Goal: Task Accomplishment & Management: Complete application form

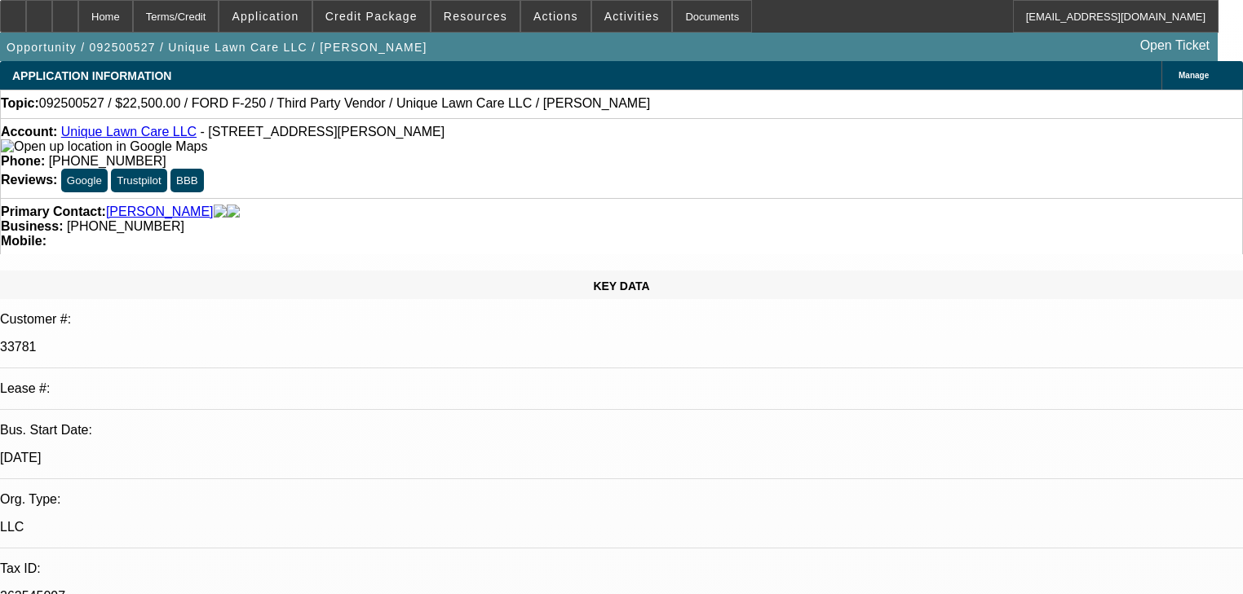
select select "0"
select select "6"
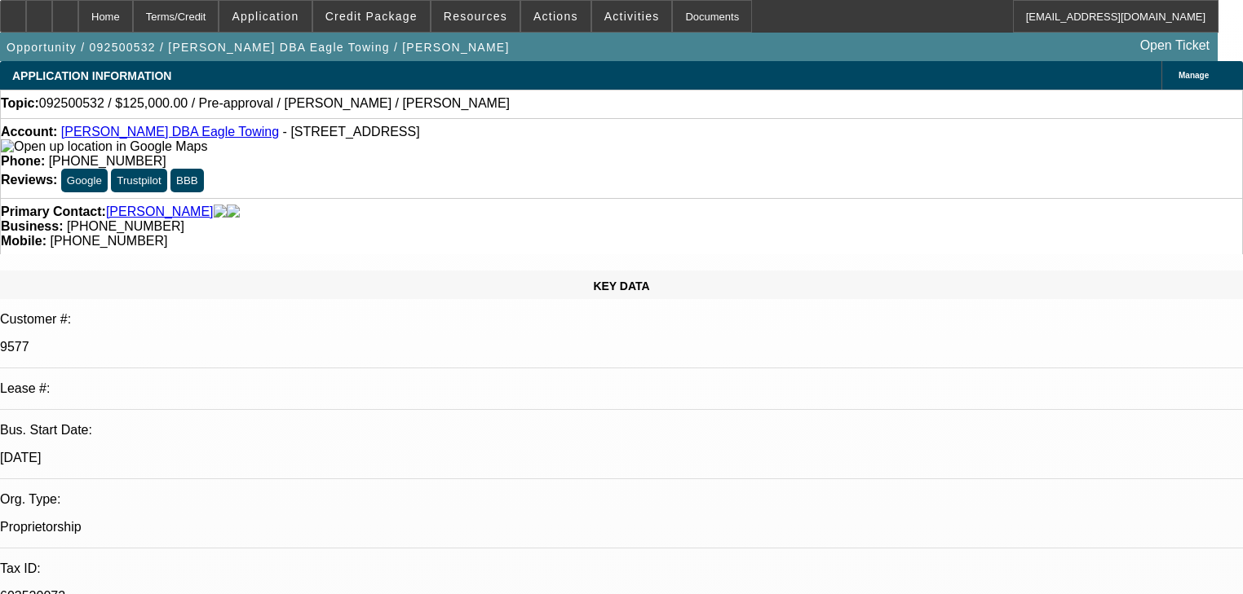
select select "0"
select select "2"
select select "0.1"
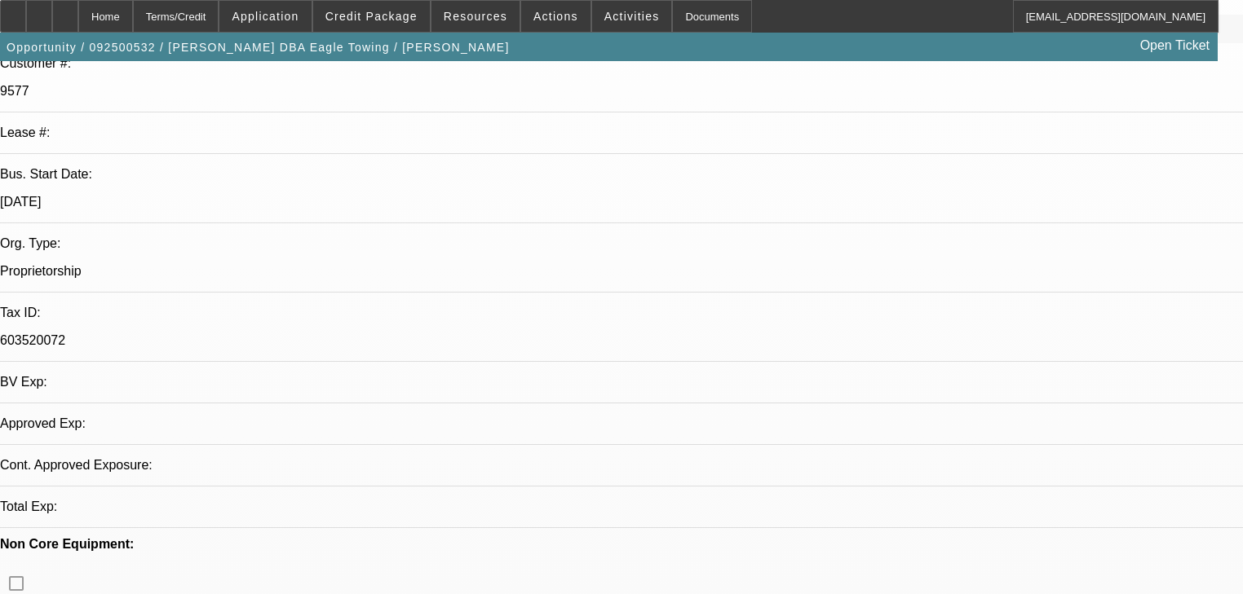
select select "4"
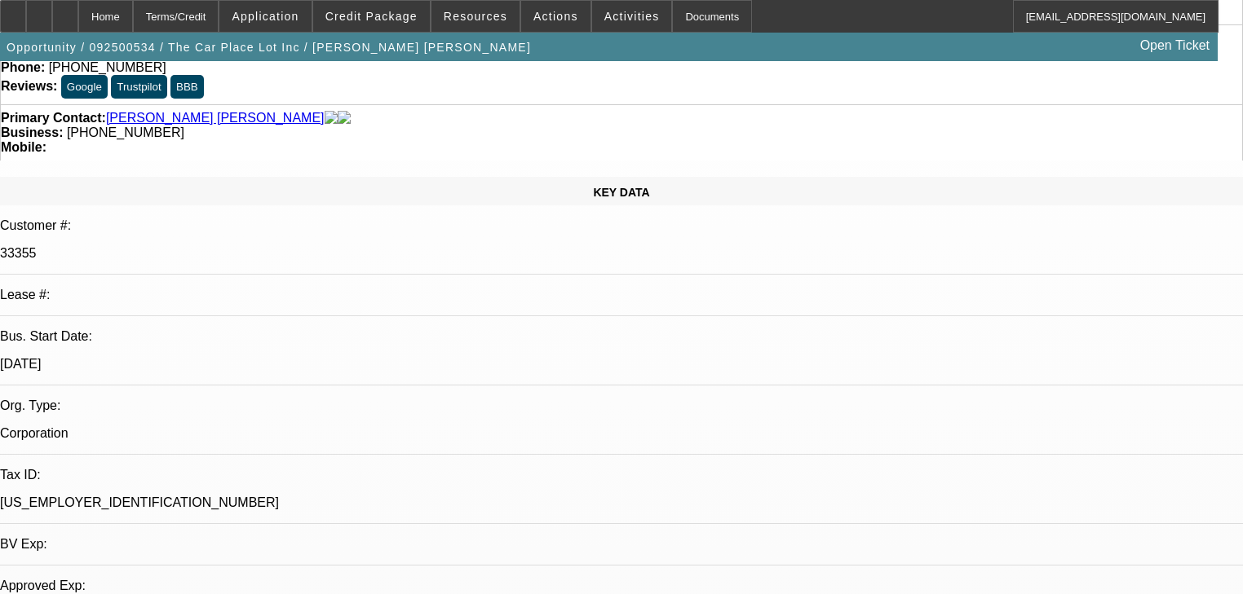
select select "0"
select select "2"
select select "0.1"
select select "4"
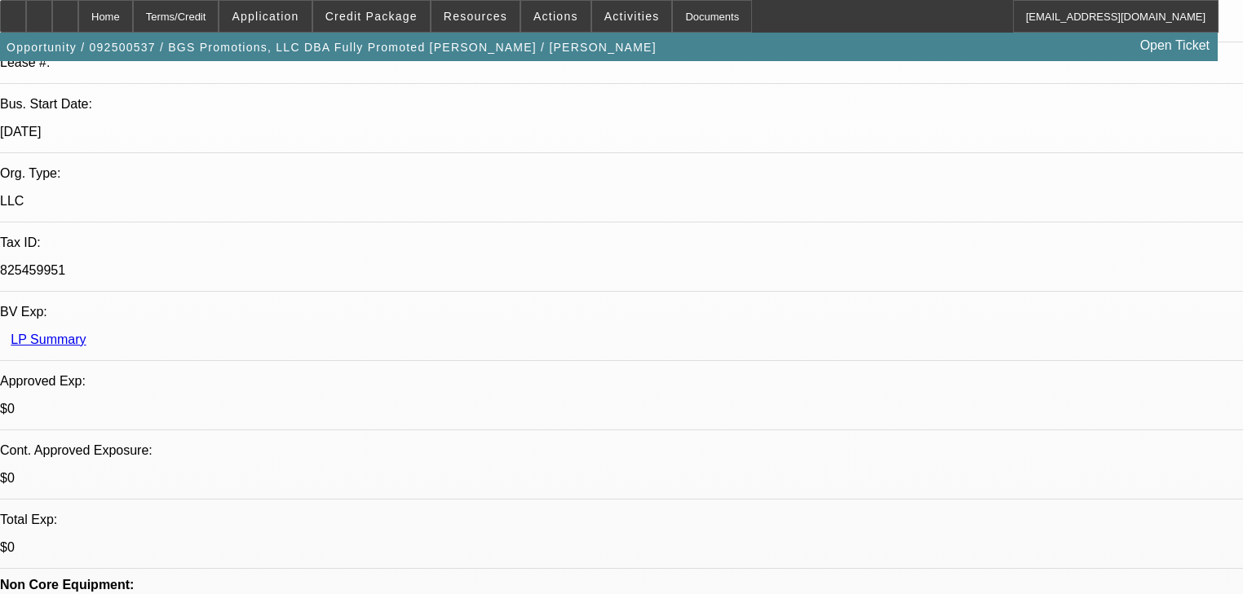
select select "0"
select select "2"
select select "0.1"
select select "4"
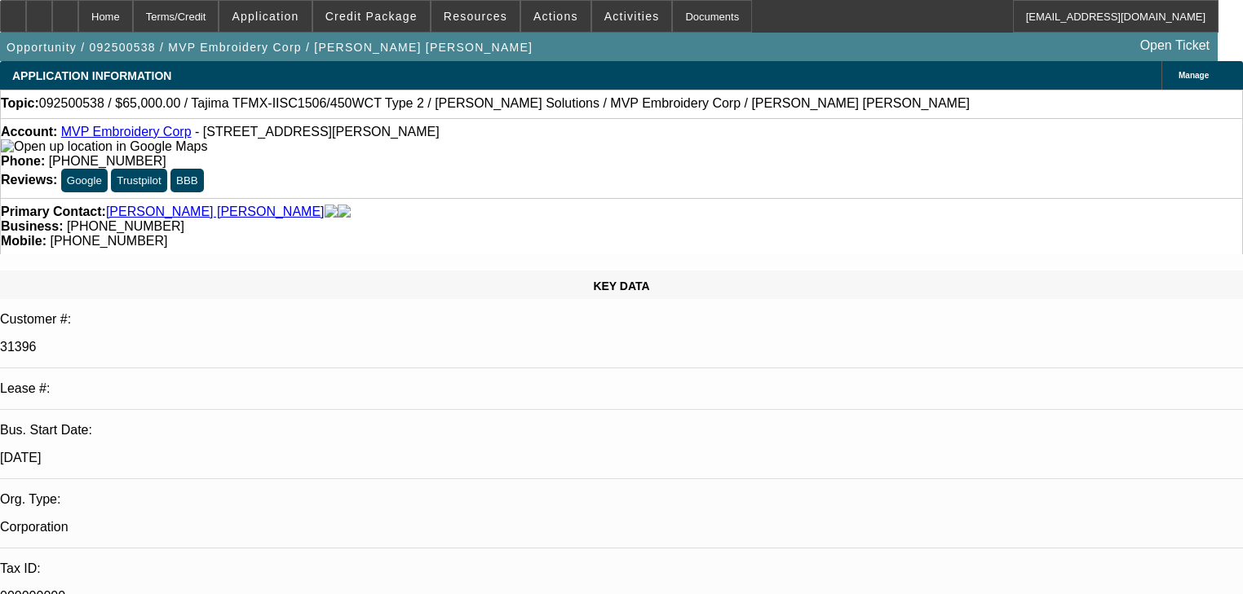
select select "0"
select select "2"
select select "0"
select select "6"
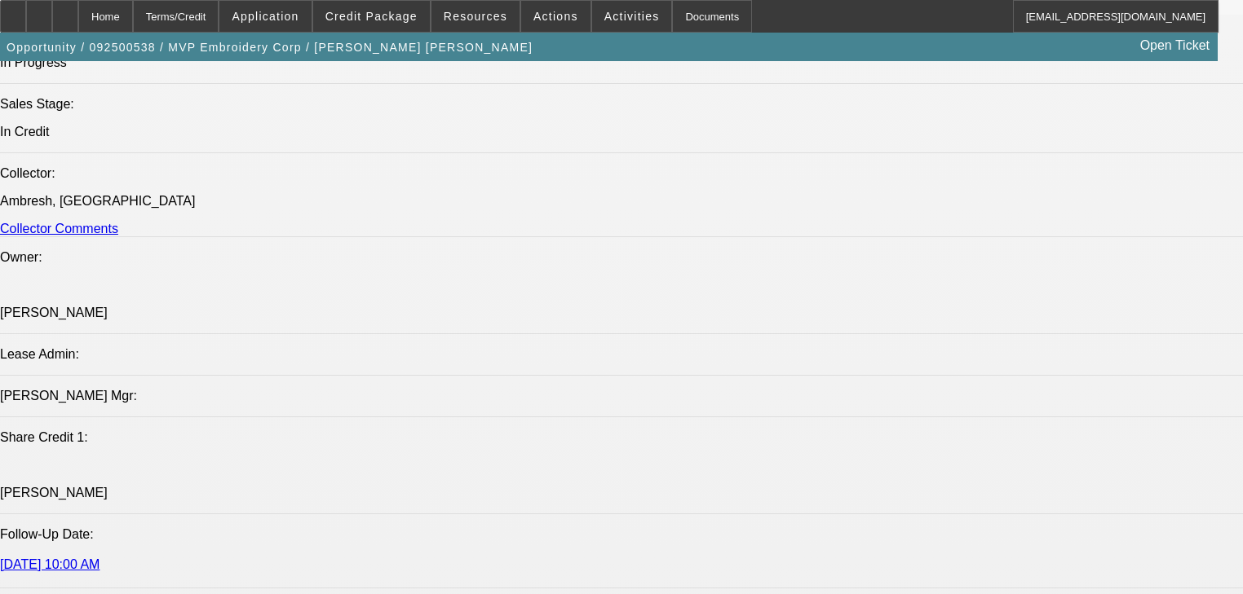
scroll to position [2153, 0]
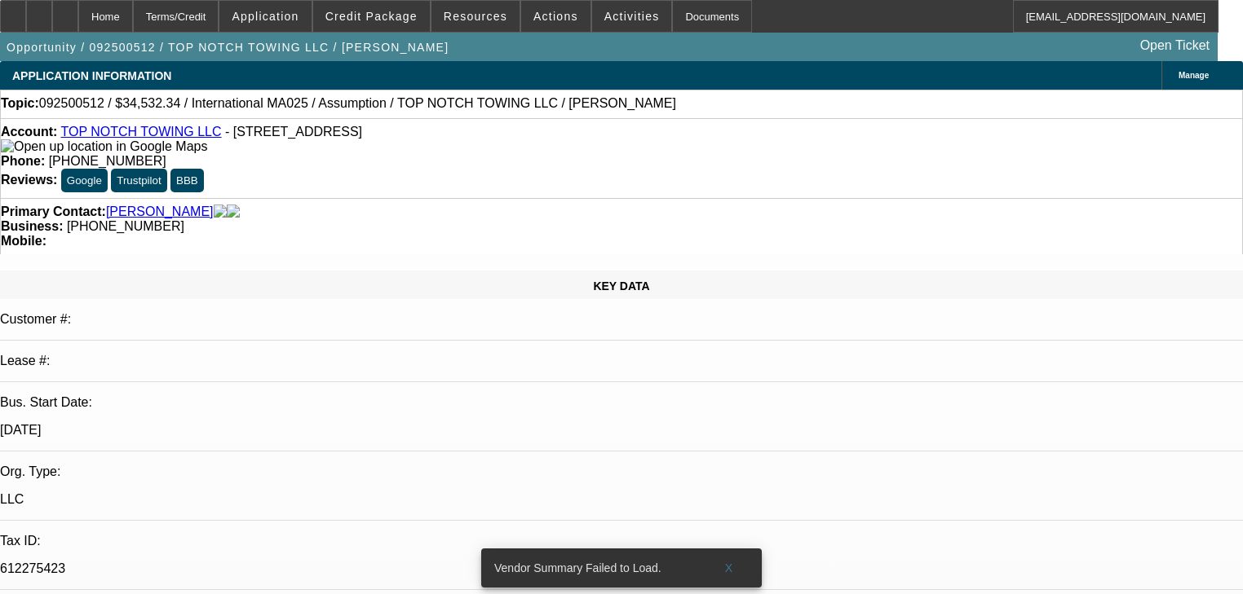
select select "0"
select select "2"
select select "0"
select select "6"
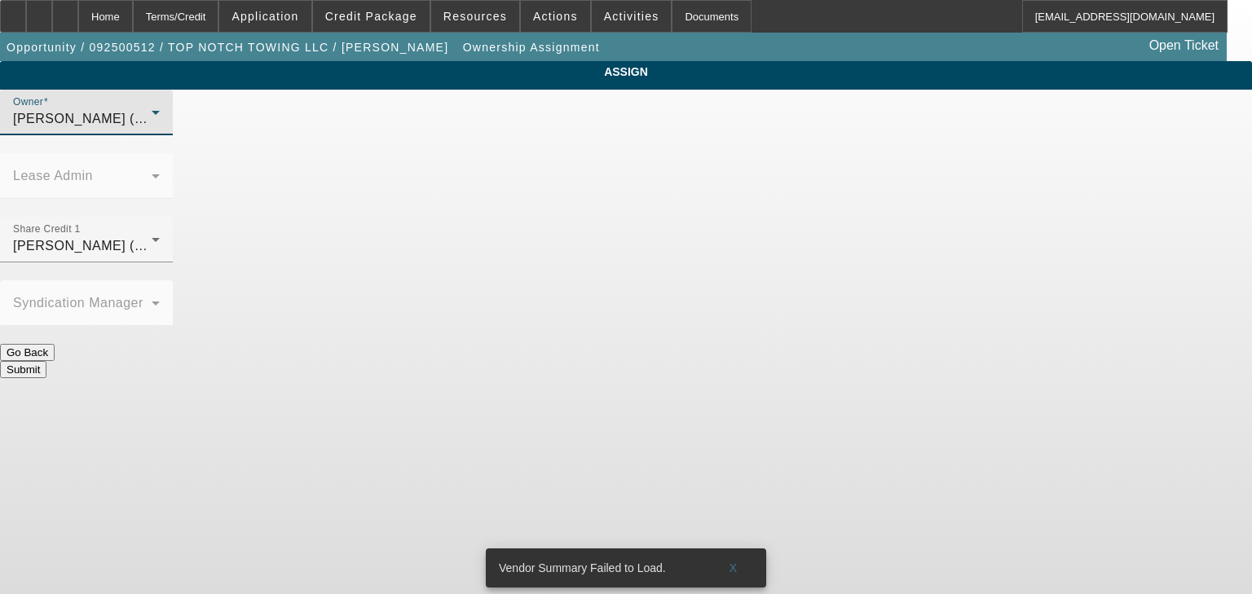
click at [166, 122] on icon at bounding box center [156, 113] width 20 height 20
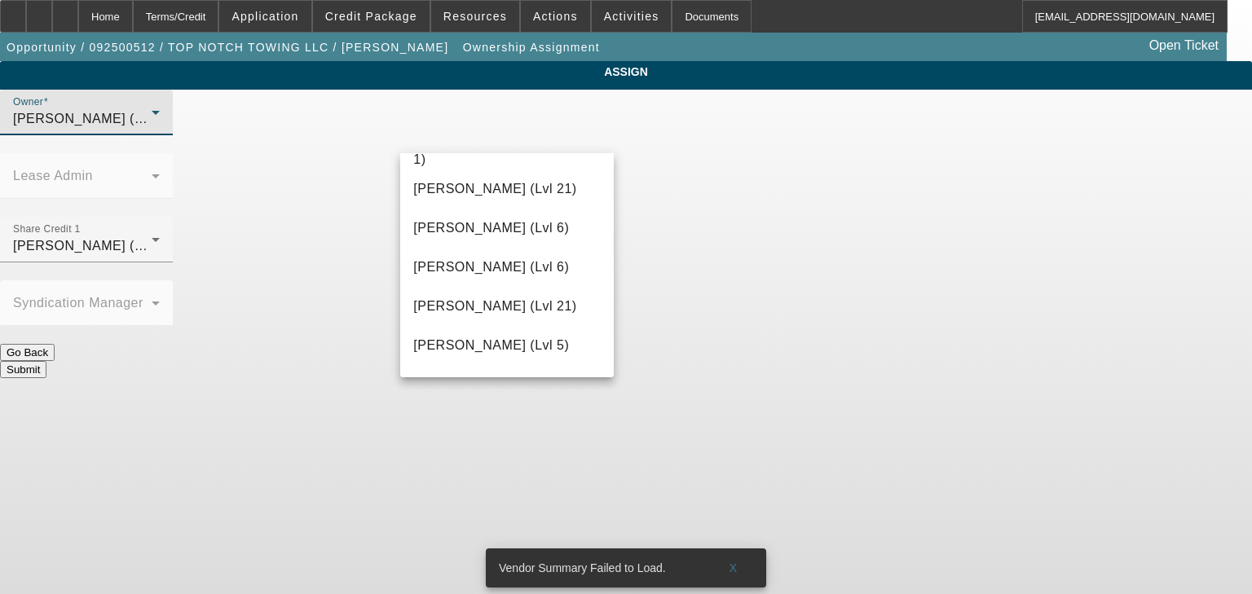
scroll to position [1699, 0]
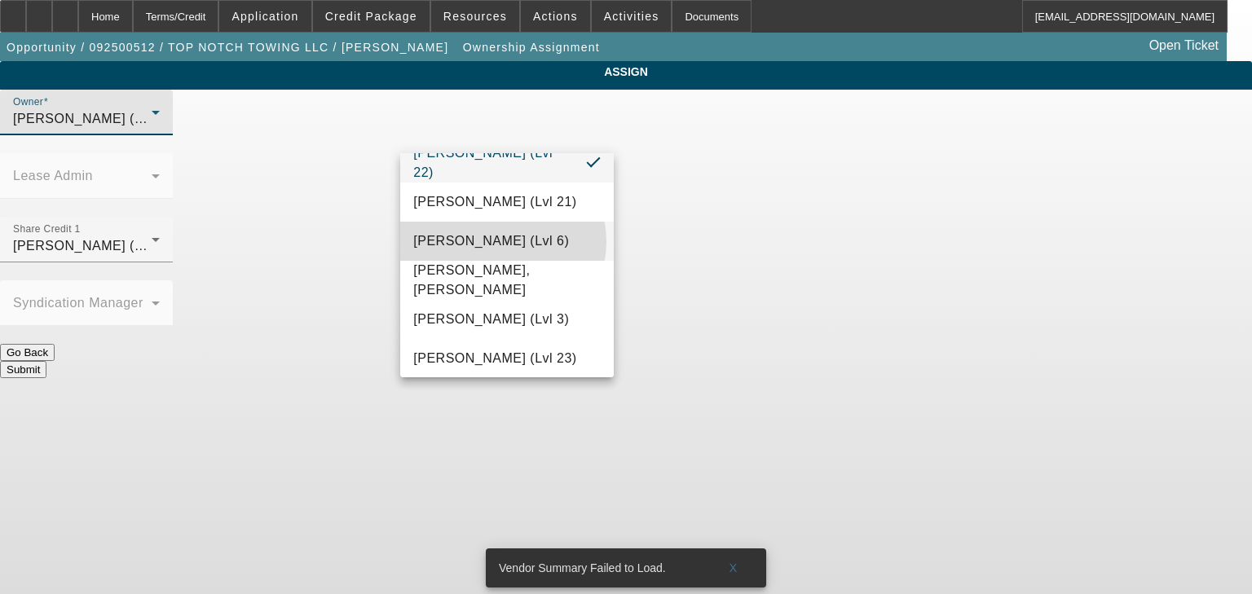
click at [501, 241] on span "[PERSON_NAME] (Lvl 6)" at bounding box center [491, 242] width 156 height 20
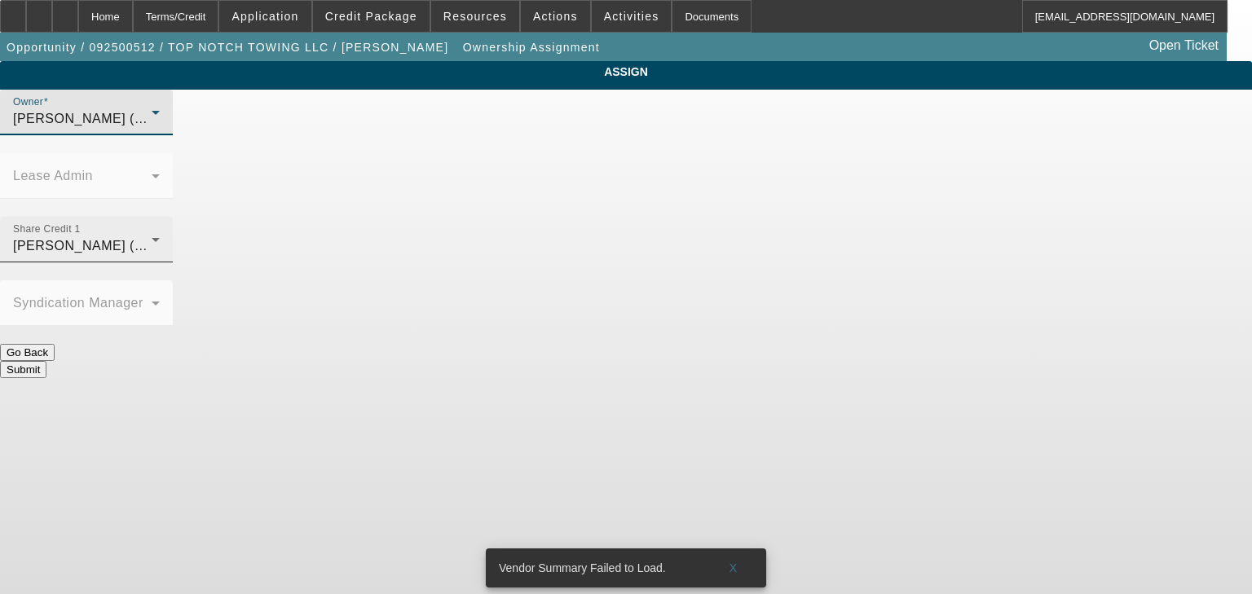
click at [160, 238] on icon at bounding box center [156, 240] width 8 height 4
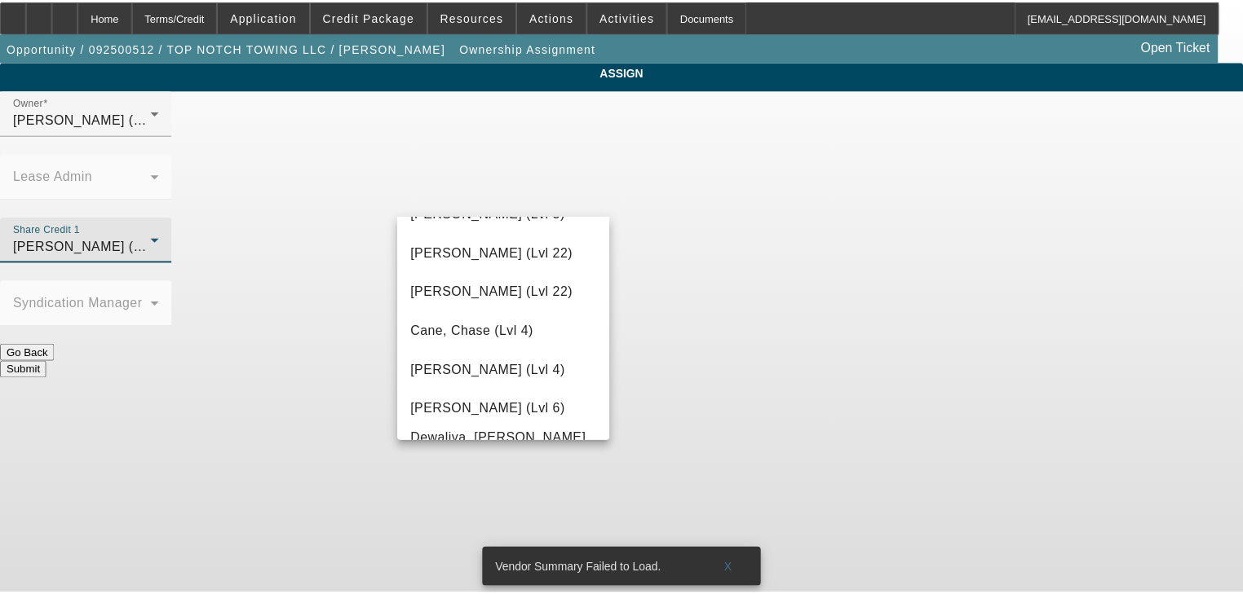
scroll to position [0, 0]
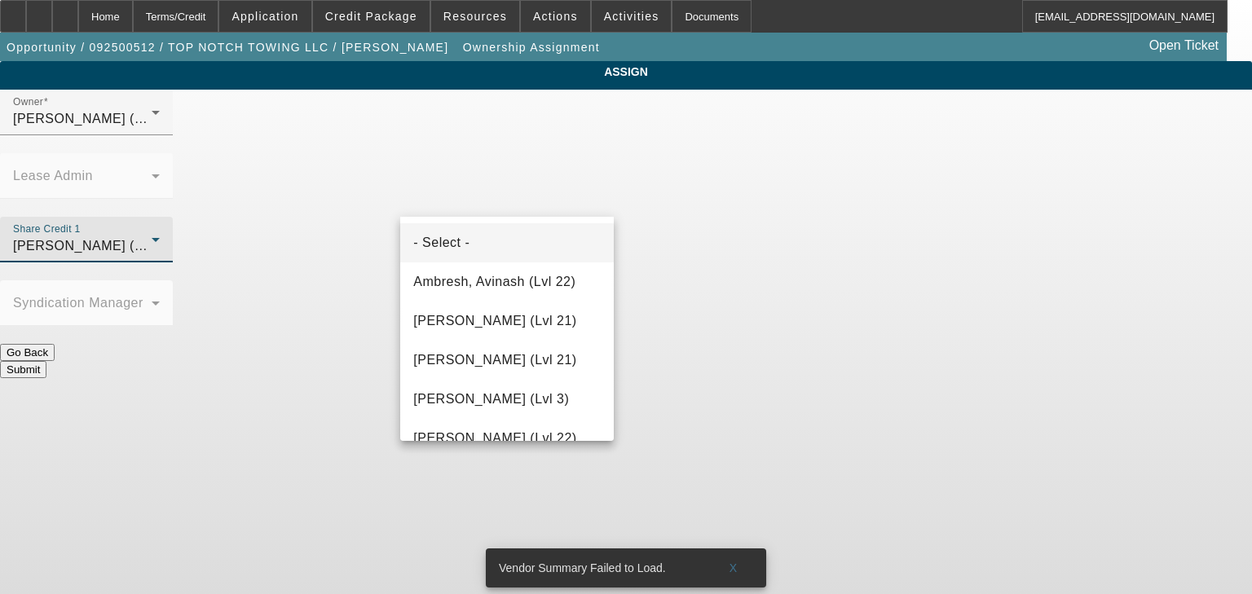
click at [498, 234] on mat-option "- Select -" at bounding box center [507, 242] width 214 height 39
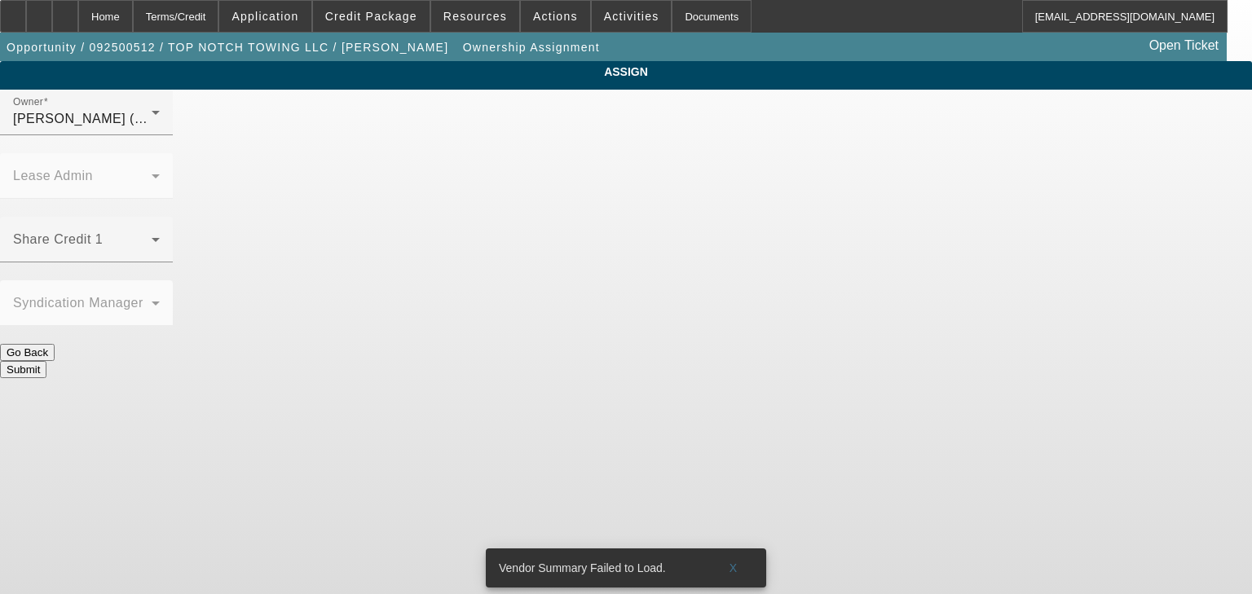
click at [1058, 281] on div "ASSIGN Owner [PERSON_NAME] (Lvl 6) Lease Admin Share Credit 1 Syndication Manag…" at bounding box center [626, 219] width 1252 height 317
click at [46, 361] on button "Submit" at bounding box center [23, 369] width 46 height 17
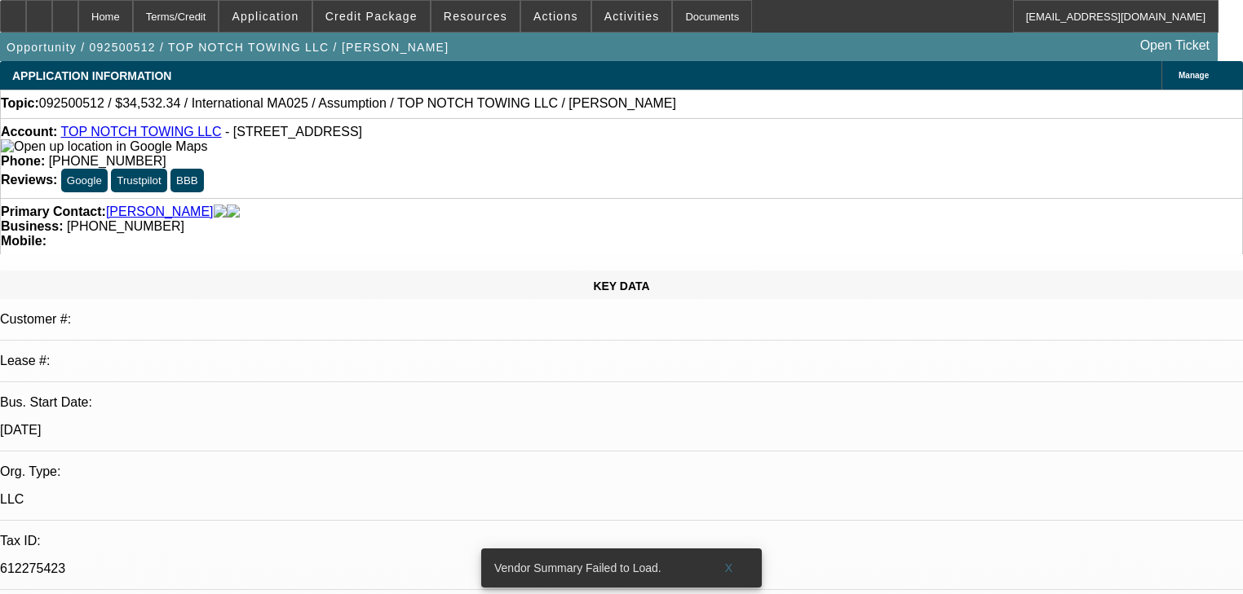
select select "0"
select select "2"
select select "0"
select select "6"
